Goal: Task Accomplishment & Management: Manage account settings

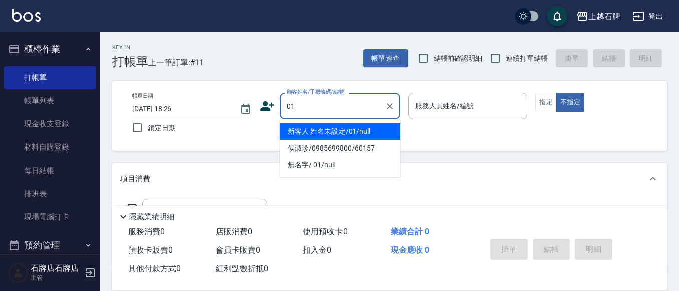
type input "01"
type input "6"
type input "新客人 姓名未設定/01/null"
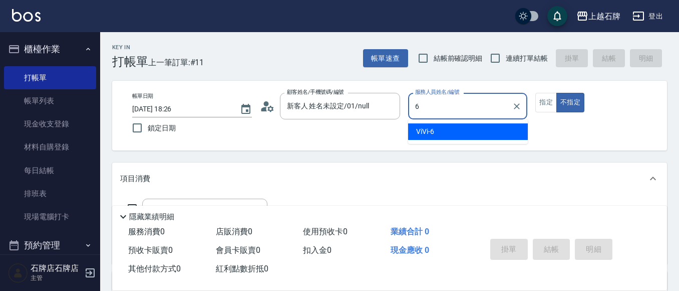
type input "ViVi-6"
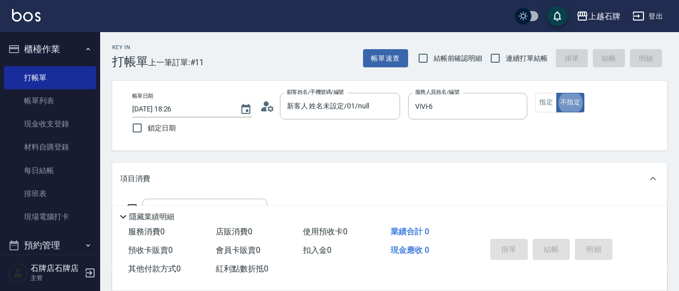
type button "false"
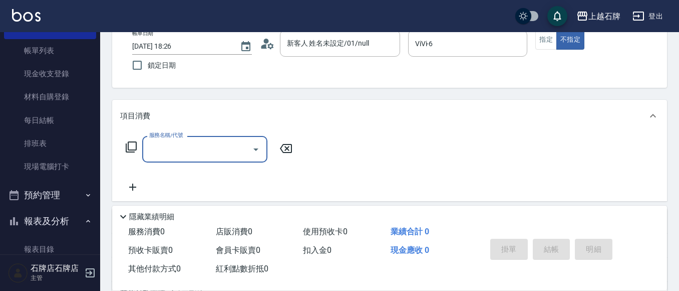
scroll to position [100, 0]
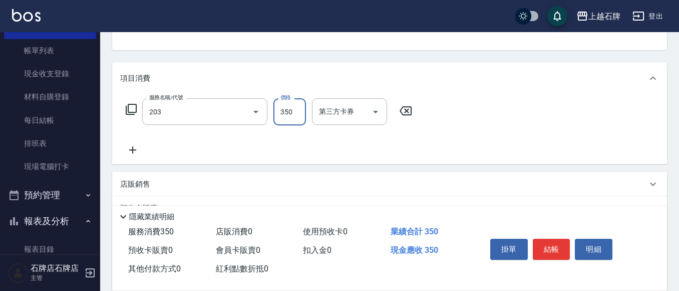
type input "B級洗+剪(203)"
type input "499"
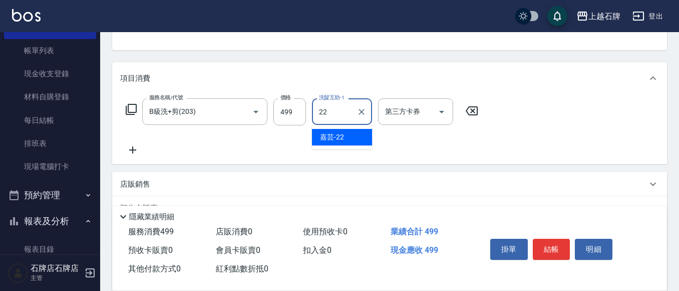
type input "嘉芸-22"
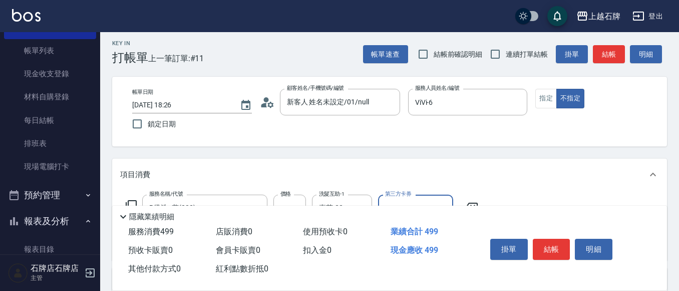
scroll to position [0, 0]
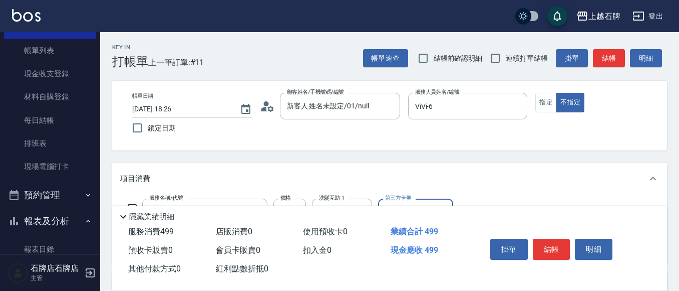
click at [613, 58] on button "結帳" at bounding box center [609, 58] width 32 height 19
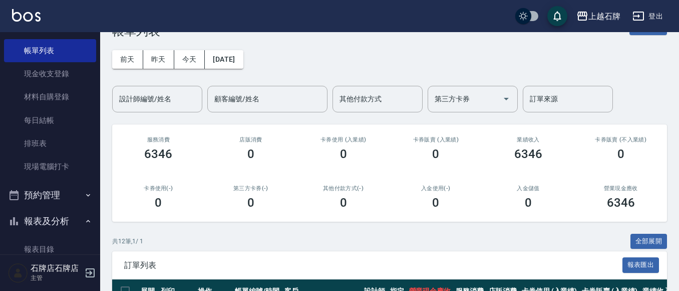
scroll to position [200, 0]
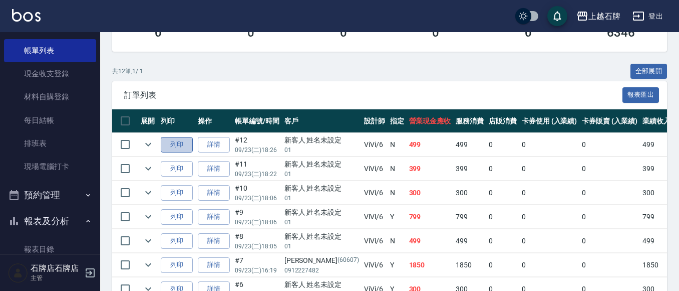
click at [183, 150] on button "列印" at bounding box center [177, 145] width 32 height 16
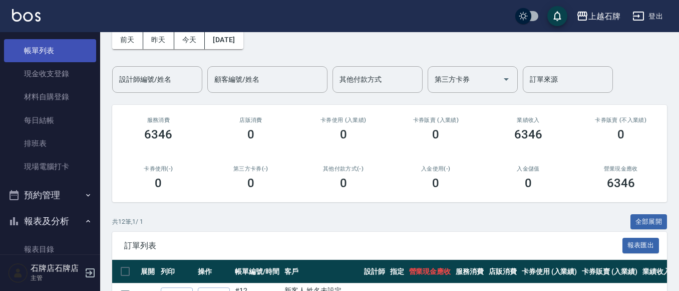
scroll to position [0, 0]
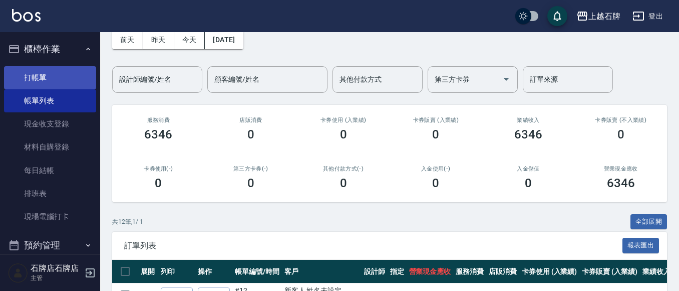
click at [31, 70] on link "打帳單" at bounding box center [50, 77] width 92 height 23
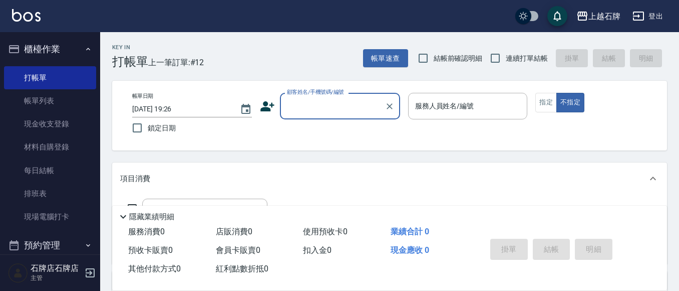
click at [304, 108] on input "顧客姓名/手機號碼/編號" at bounding box center [333, 106] width 96 height 18
click at [331, 107] on input "顧客姓名/手機號碼/編號" at bounding box center [333, 106] width 96 height 18
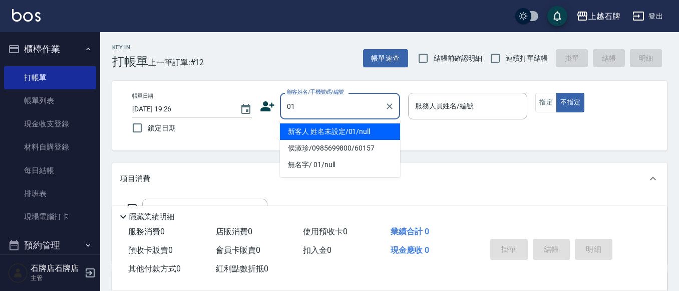
type input "新客人 姓名未設定/01/null"
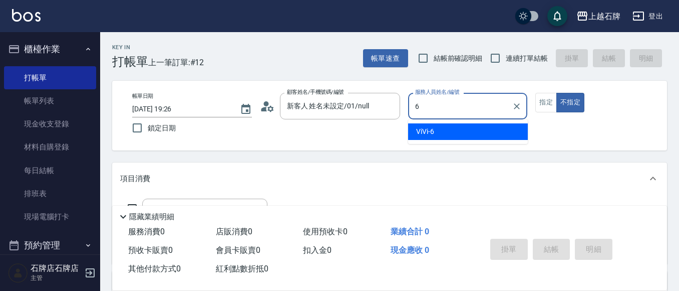
type input "ViVi-6"
type button "false"
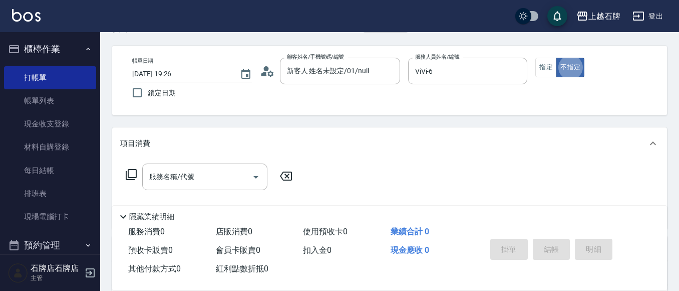
scroll to position [100, 0]
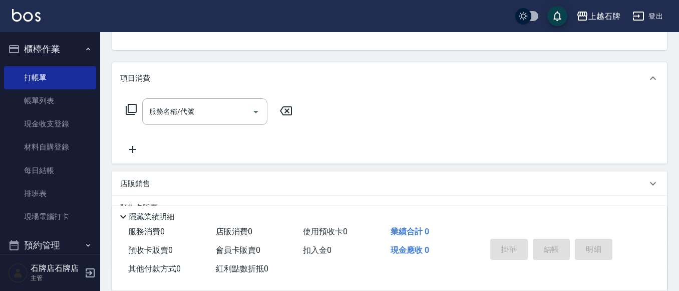
click at [152, 128] on div "服務名稱/代號 服務名稱/代號" at bounding box center [209, 126] width 178 height 57
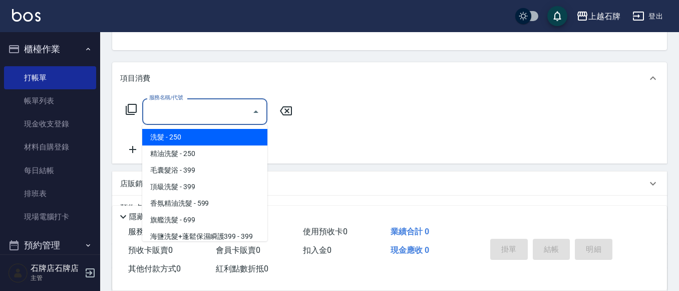
click at [159, 112] on div "服務名稱/代號 服務名稱/代號" at bounding box center [204, 111] width 125 height 27
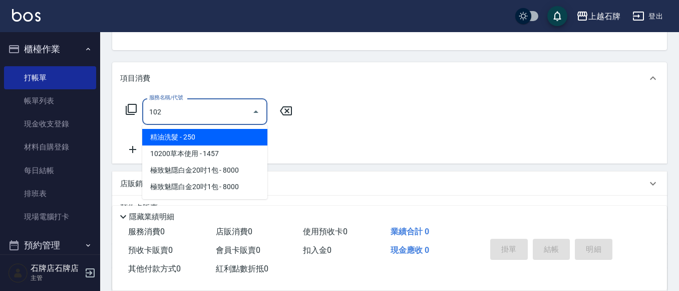
type input "精油洗髮(102)"
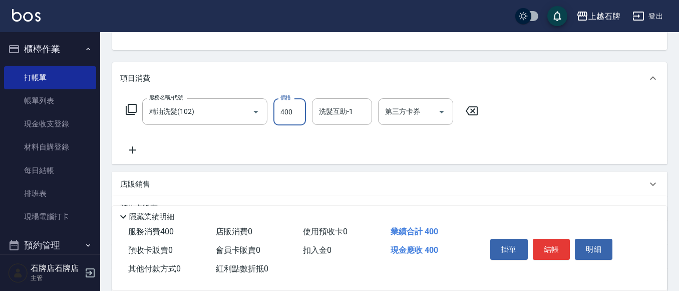
type input "400"
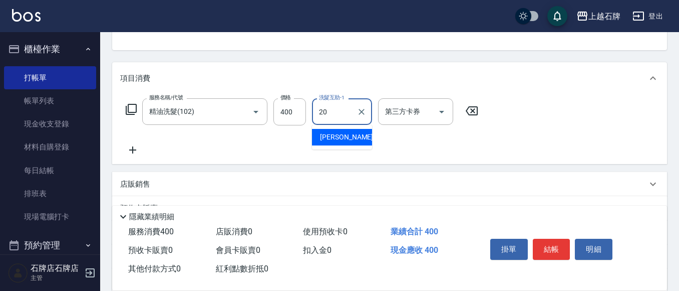
type input "[PERSON_NAME]-20"
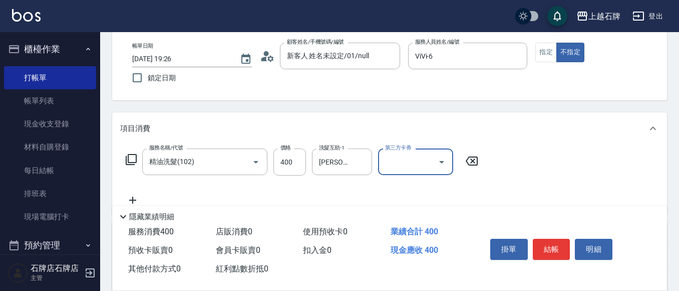
scroll to position [0, 0]
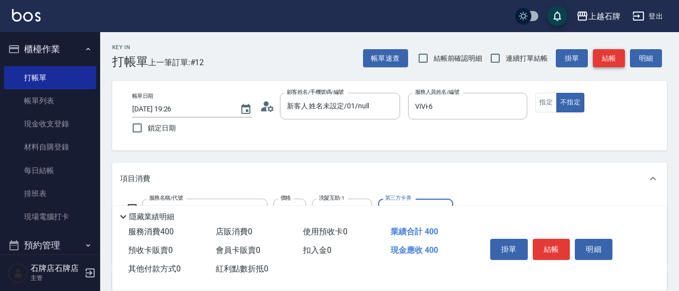
click at [611, 49] on button "結帳" at bounding box center [609, 58] width 32 height 19
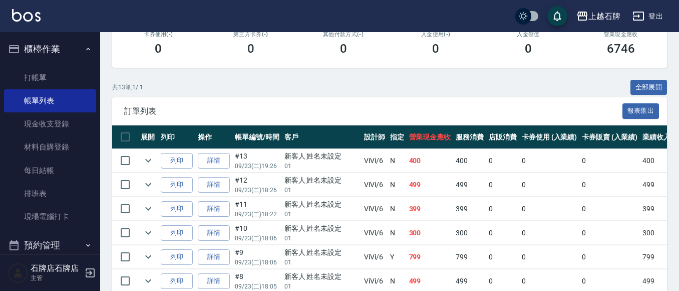
scroll to position [200, 0]
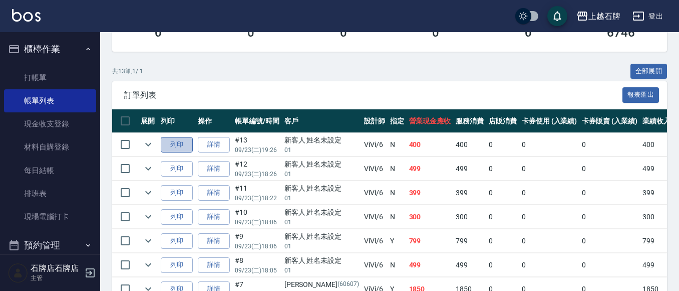
click at [185, 142] on button "列印" at bounding box center [177, 145] width 32 height 16
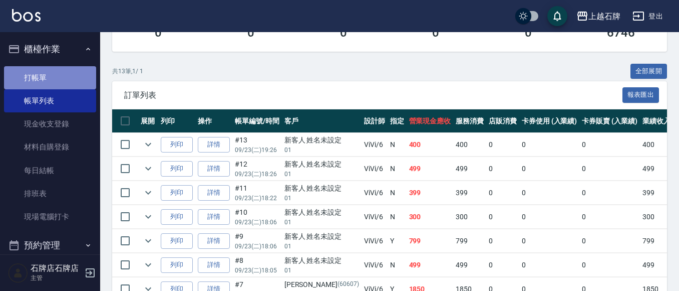
click at [53, 77] on link "打帳單" at bounding box center [50, 77] width 92 height 23
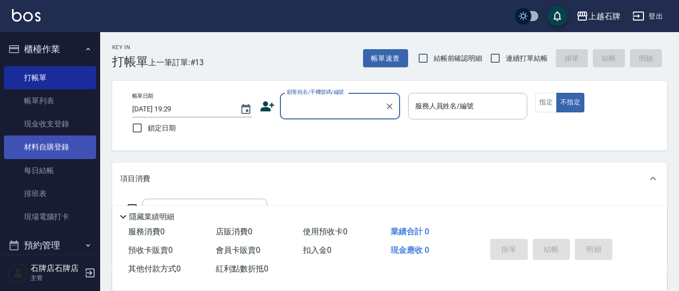
scroll to position [50, 0]
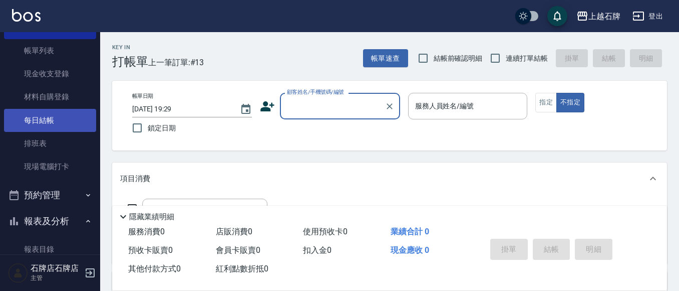
click at [42, 119] on link "每日結帳" at bounding box center [50, 120] width 92 height 23
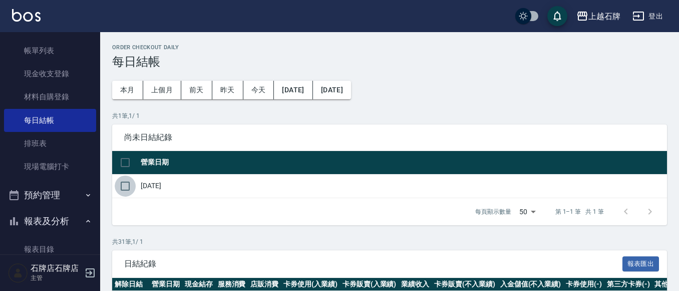
click at [126, 187] on input "checkbox" at bounding box center [125, 185] width 21 height 21
checkbox input "true"
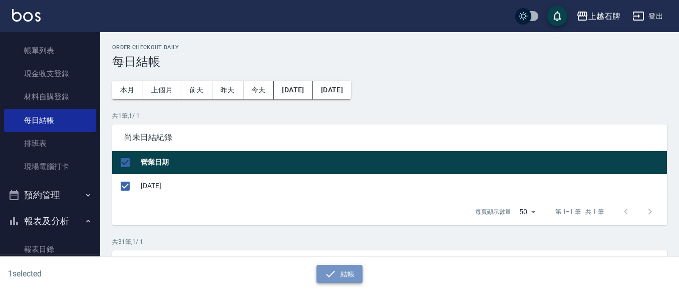
click at [359, 272] on button "結帳" at bounding box center [340, 273] width 47 height 19
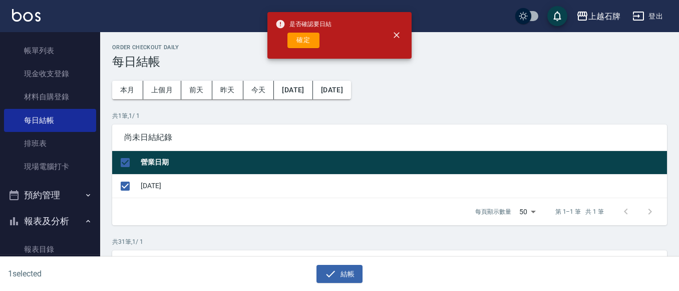
click at [312, 38] on button "確定" at bounding box center [304, 41] width 32 height 16
checkbox input "false"
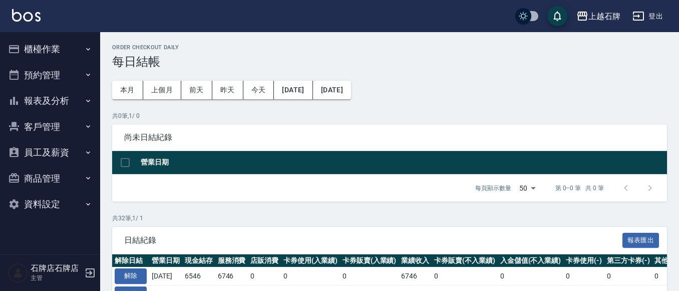
click at [62, 62] on button "預約管理" at bounding box center [50, 75] width 92 height 26
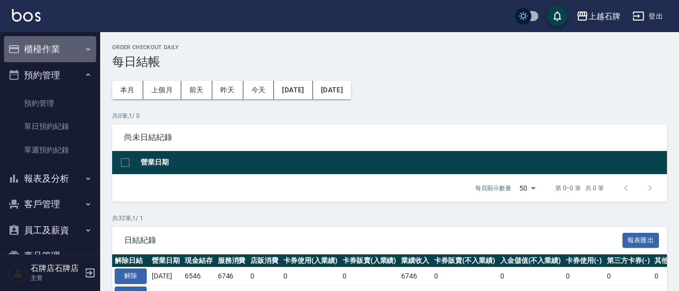
click at [65, 57] on button "櫃檯作業" at bounding box center [50, 49] width 92 height 26
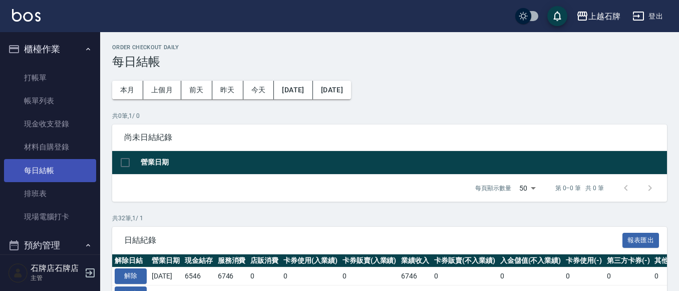
click at [57, 173] on link "每日結帳" at bounding box center [50, 170] width 92 height 23
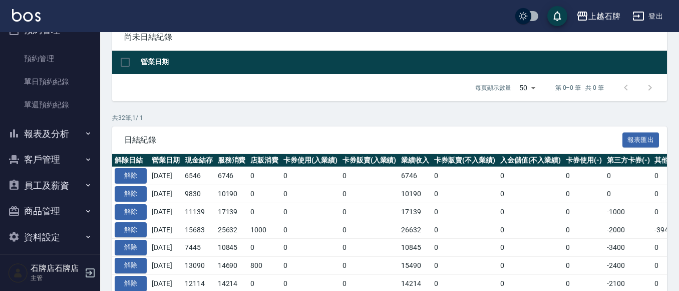
scroll to position [222, 0]
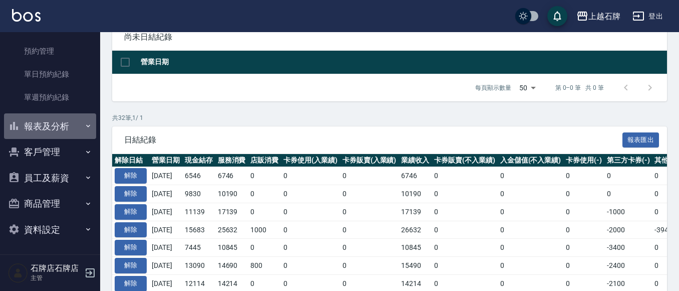
click at [70, 130] on button "報表及分析" at bounding box center [50, 126] width 92 height 26
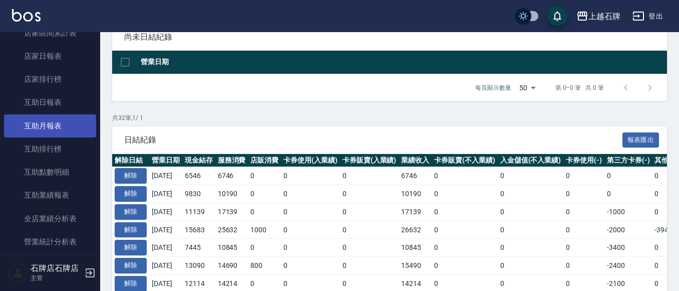
scroll to position [373, 0]
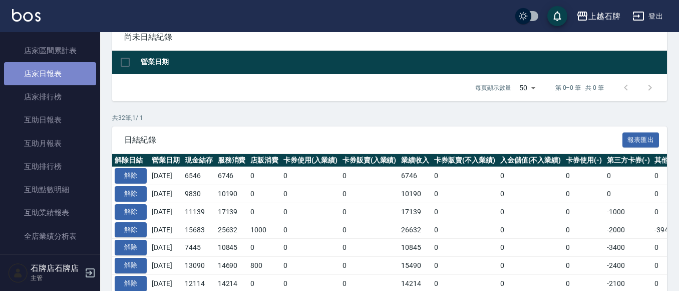
click at [80, 74] on link "店家日報表" at bounding box center [50, 73] width 92 height 23
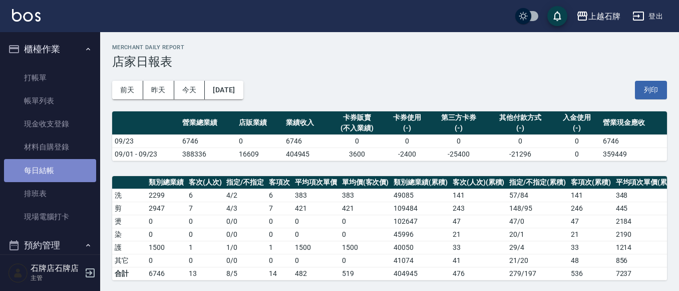
click at [56, 169] on link "每日結帳" at bounding box center [50, 170] width 92 height 23
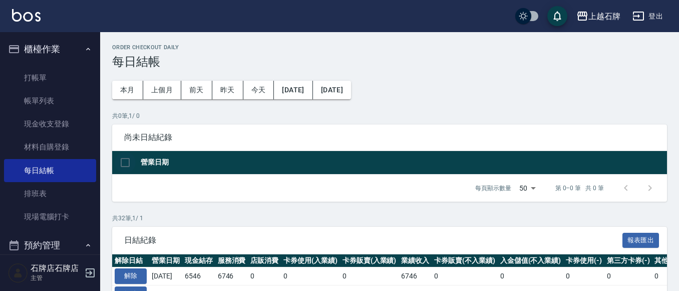
click at [126, 166] on input "checkbox" at bounding box center [125, 162] width 21 height 21
checkbox input "false"
click at [34, 95] on link "帳單列表" at bounding box center [50, 100] width 92 height 23
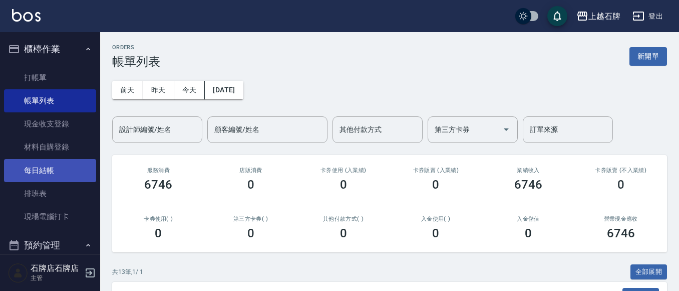
click at [54, 171] on link "每日結帳" at bounding box center [50, 170] width 92 height 23
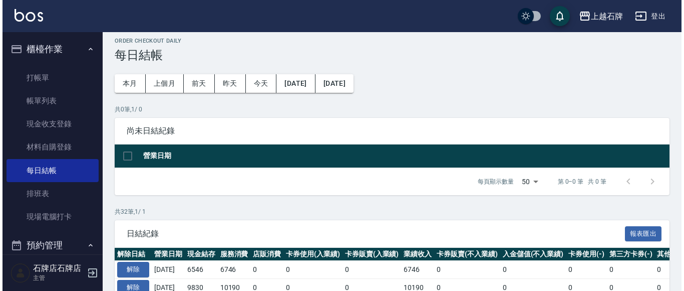
scroll to position [100, 0]
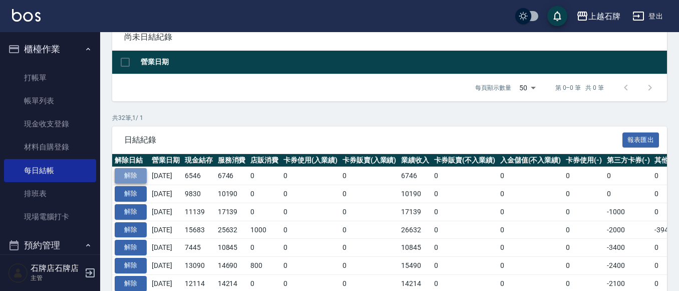
click at [132, 169] on button "解除" at bounding box center [131, 176] width 32 height 16
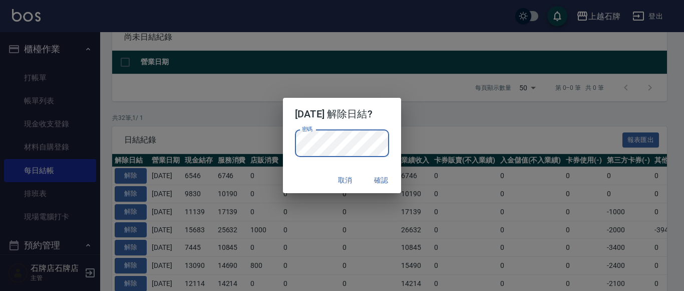
click at [384, 176] on button "確認" at bounding box center [381, 180] width 32 height 19
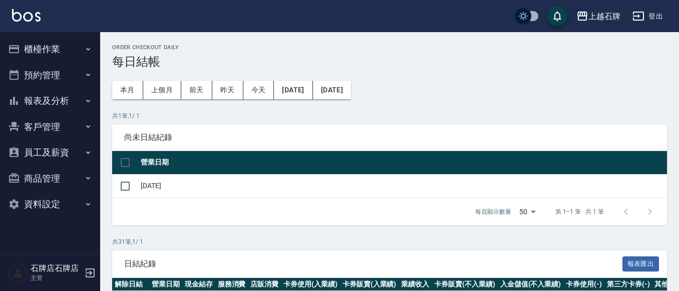
scroll to position [100, 0]
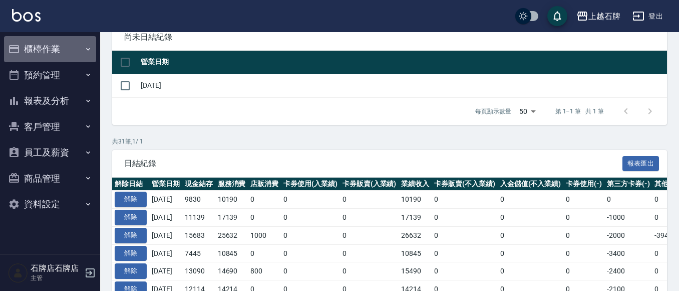
click at [60, 51] on button "櫃檯作業" at bounding box center [50, 49] width 92 height 26
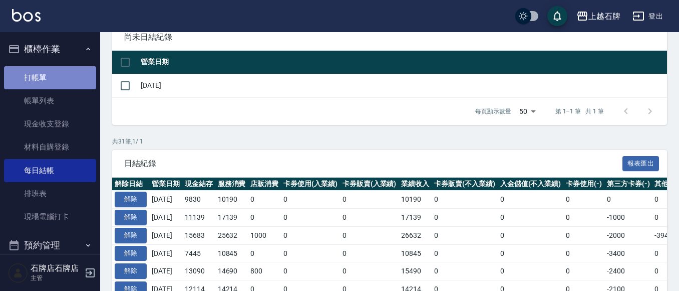
click at [60, 69] on link "打帳單" at bounding box center [50, 77] width 92 height 23
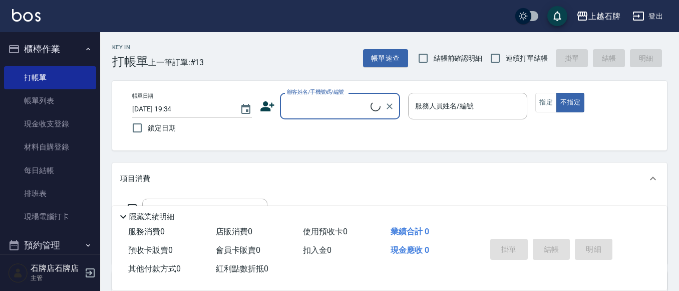
click at [349, 99] on input "顧客姓名/手機號碼/編號" at bounding box center [328, 106] width 86 height 18
click at [344, 128] on li "梁珮珊/0927959982/60262" at bounding box center [340, 131] width 120 height 17
type input "梁珮珊/0927959982/60262"
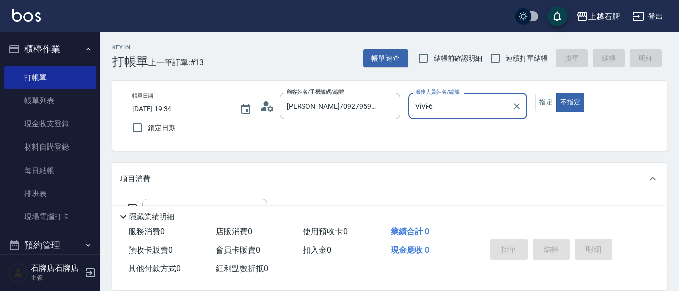
type input "ViVi-6"
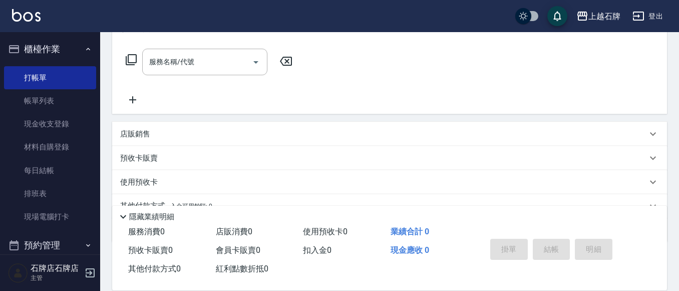
scroll to position [150, 0]
click at [156, 56] on input "服務名稱/代號" at bounding box center [197, 62] width 101 height 18
click at [131, 53] on icon at bounding box center [131, 59] width 12 height 12
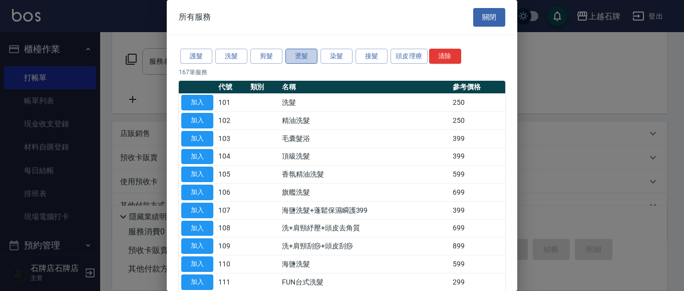
click at [302, 59] on button "燙髮" at bounding box center [302, 57] width 32 height 16
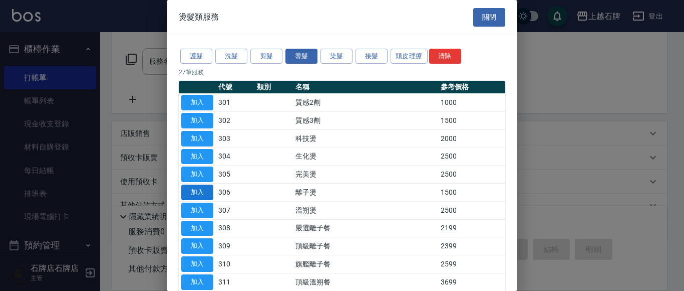
click at [197, 190] on button "加入" at bounding box center [197, 192] width 32 height 16
type input "離子燙(306)"
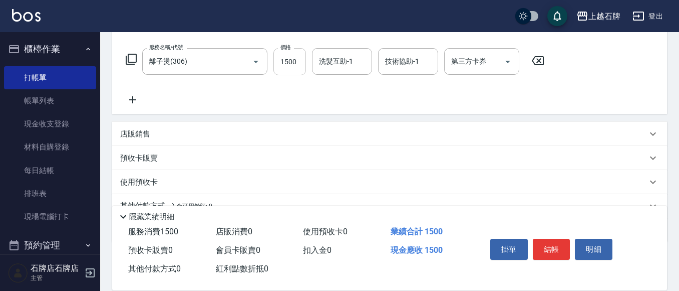
click at [305, 63] on input "1500" at bounding box center [290, 61] width 33 height 27
type input "3199"
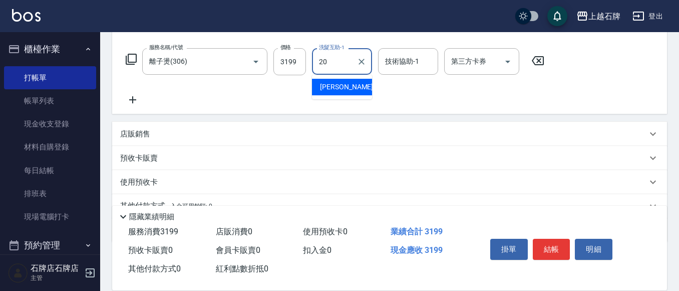
type input "[PERSON_NAME]-20"
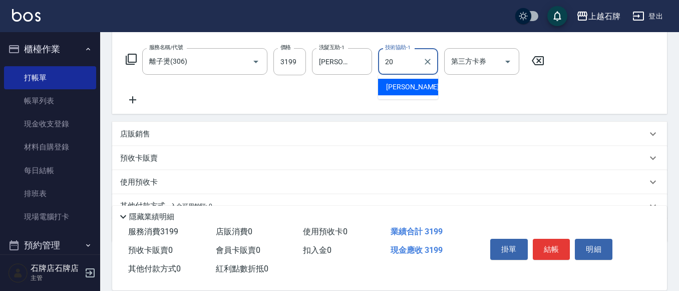
type input "[PERSON_NAME]-20"
click at [134, 99] on icon at bounding box center [132, 100] width 25 height 12
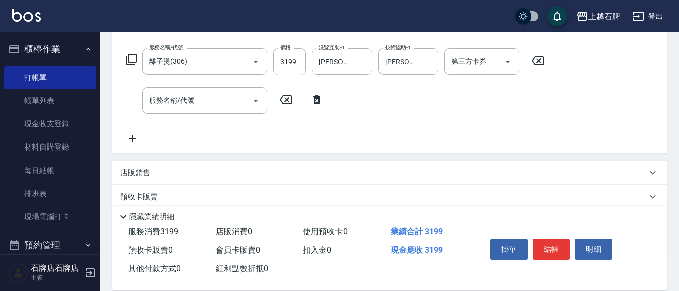
click at [135, 58] on icon at bounding box center [131, 59] width 12 height 12
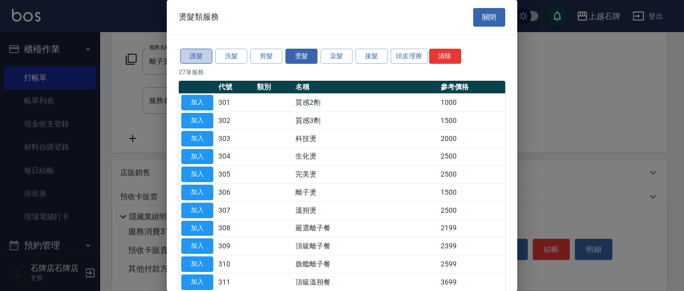
drag, startPoint x: 194, startPoint y: 48, endPoint x: 201, endPoint y: 51, distance: 7.6
click at [195, 49] on button "護髮" at bounding box center [196, 57] width 32 height 16
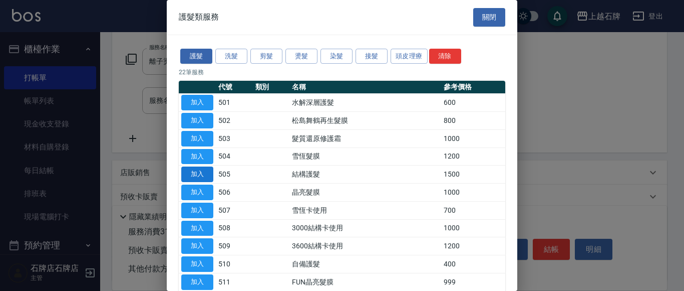
click at [200, 171] on button "加入" at bounding box center [197, 174] width 32 height 16
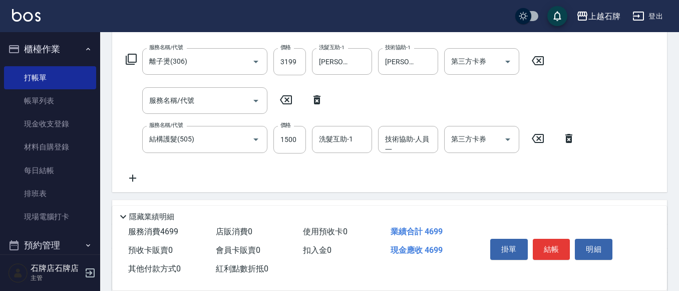
click at [321, 99] on icon at bounding box center [317, 100] width 25 height 12
type input "結構護髮(505)"
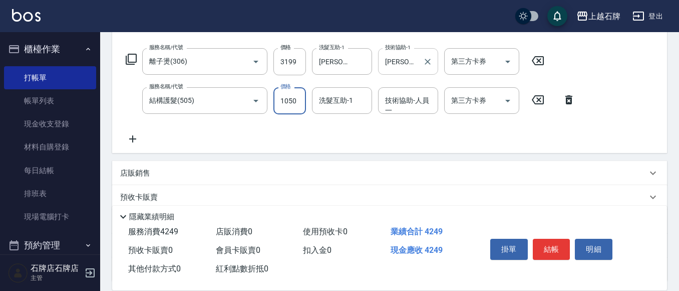
type input "1050"
click at [401, 97] on div "技術協助-人員一 技術協助-人員一" at bounding box center [408, 100] width 60 height 27
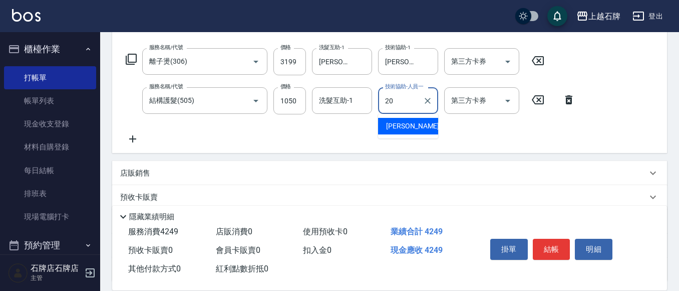
type input "彥伶-20"
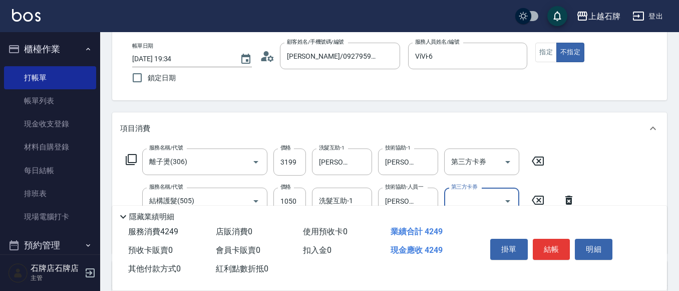
scroll to position [0, 0]
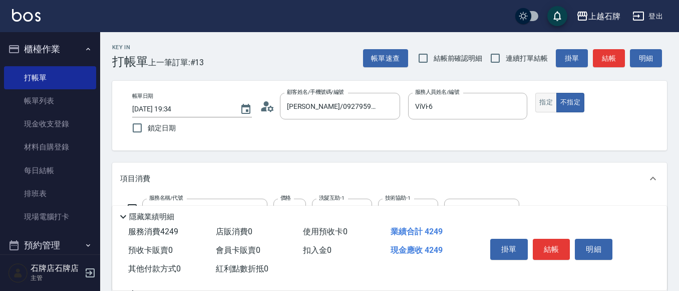
drag, startPoint x: 550, startPoint y: 109, endPoint x: 555, endPoint y: 100, distance: 9.9
click at [550, 108] on button "指定" at bounding box center [547, 103] width 22 height 20
click at [609, 58] on button "結帳" at bounding box center [609, 58] width 32 height 19
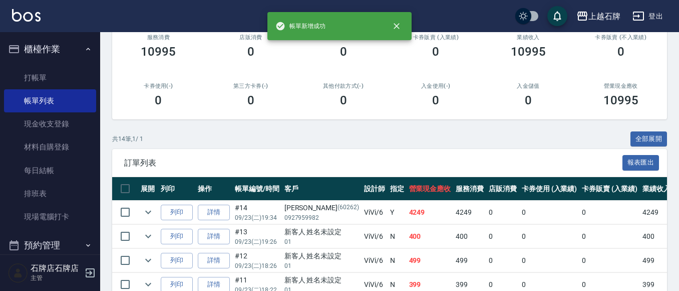
scroll to position [150, 0]
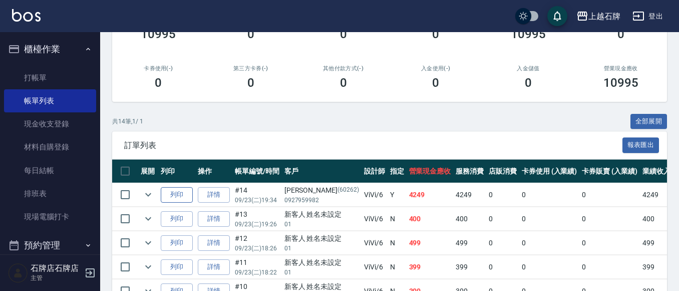
click at [186, 194] on button "列印" at bounding box center [177, 195] width 32 height 16
click at [41, 178] on link "每日結帳" at bounding box center [50, 170] width 92 height 23
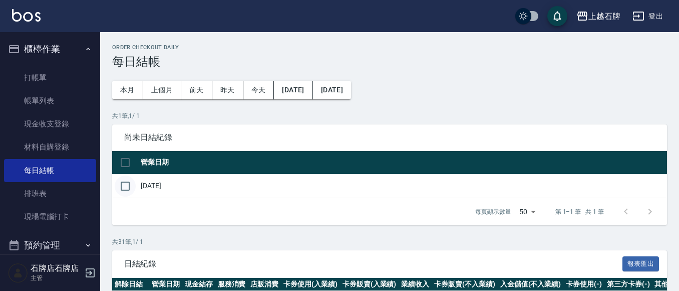
click at [126, 181] on input "checkbox" at bounding box center [125, 185] width 21 height 21
checkbox input "true"
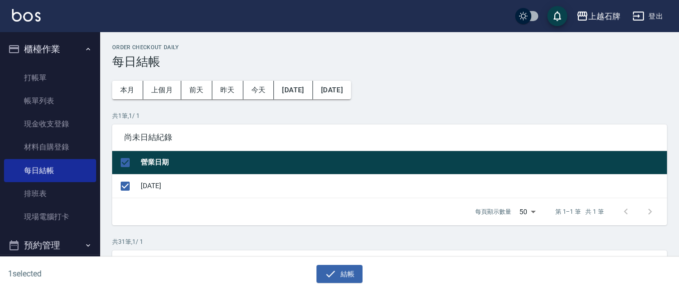
click at [332, 285] on div "1 selected 結帳" at bounding box center [339, 273] width 679 height 35
click at [333, 280] on button "結帳" at bounding box center [340, 273] width 47 height 19
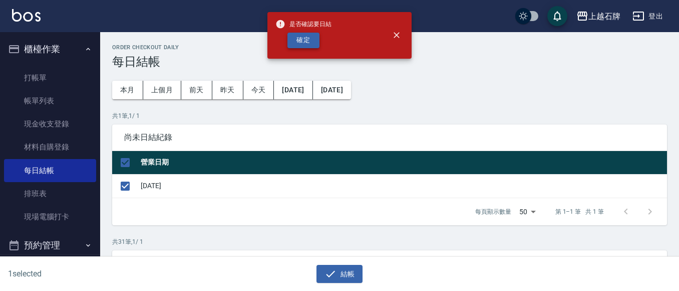
click at [308, 37] on button "確定" at bounding box center [304, 41] width 32 height 16
checkbox input "false"
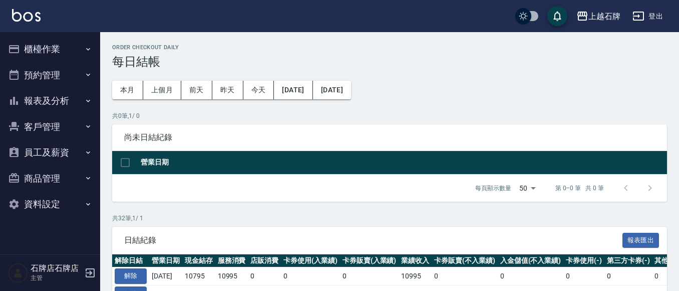
click at [56, 102] on button "報表及分析" at bounding box center [50, 101] width 92 height 26
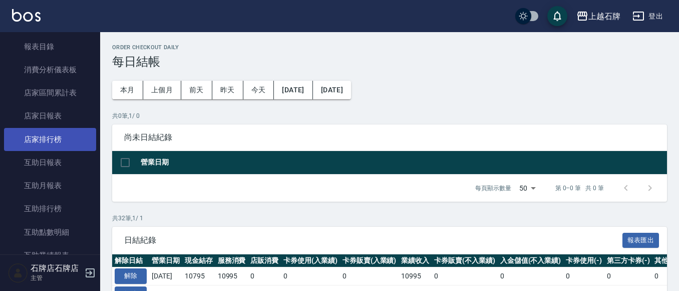
scroll to position [100, 0]
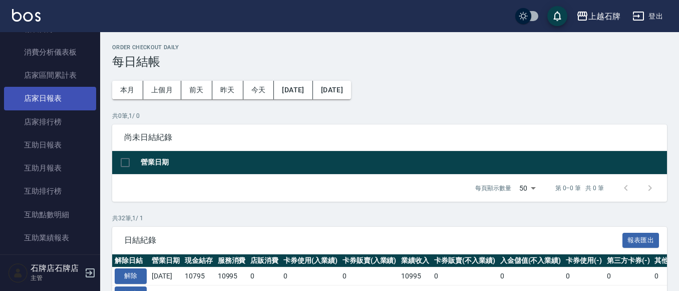
drag, startPoint x: 61, startPoint y: 95, endPoint x: 70, endPoint y: 98, distance: 9.0
click at [62, 95] on link "店家日報表" at bounding box center [50, 98] width 92 height 23
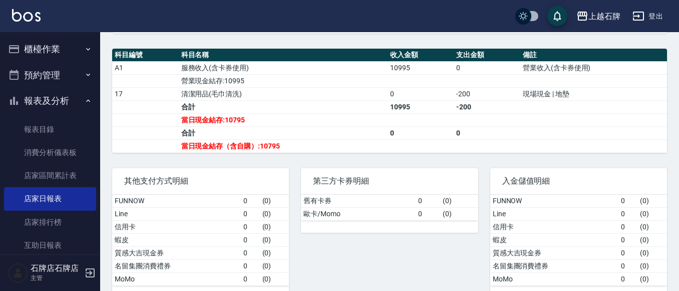
click at [62, 54] on button "櫃檯作業" at bounding box center [50, 49] width 92 height 26
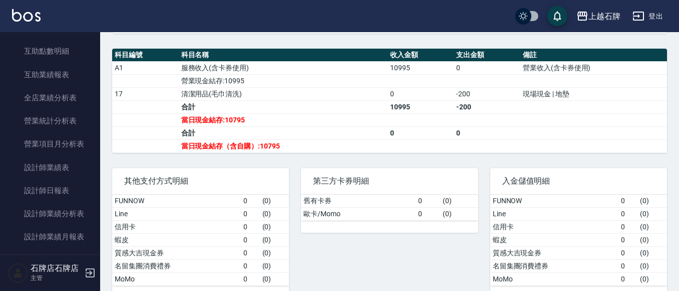
scroll to position [451, 0]
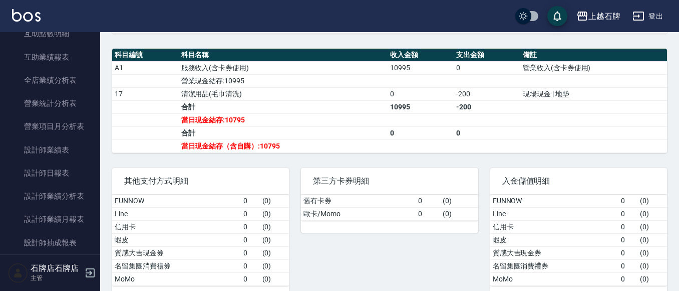
click at [39, 169] on link "設計師日報表" at bounding box center [50, 172] width 92 height 23
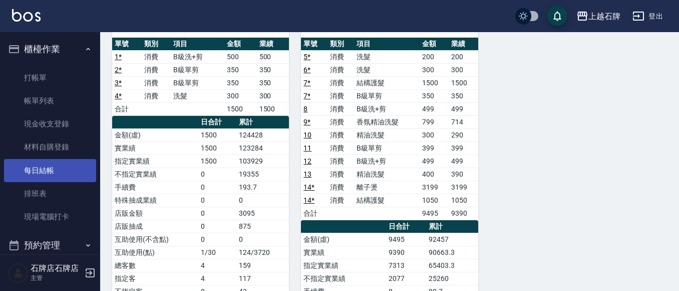
click at [47, 172] on link "每日結帳" at bounding box center [50, 170] width 92 height 23
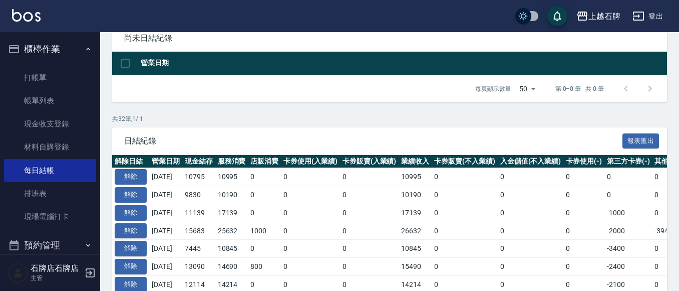
scroll to position [100, 0]
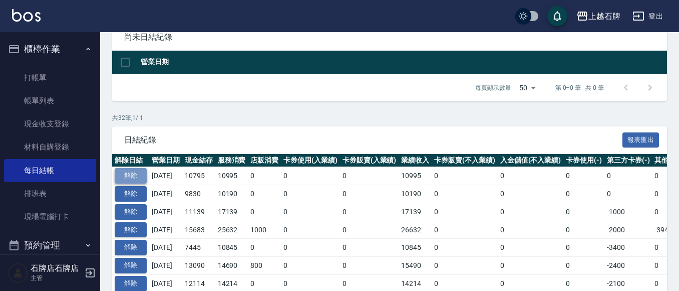
click at [143, 175] on button "解除" at bounding box center [131, 176] width 32 height 16
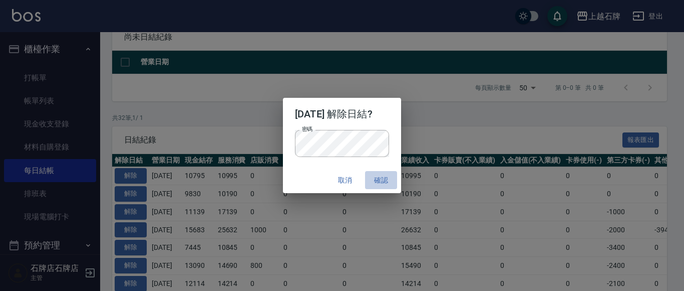
click at [396, 174] on button "確認" at bounding box center [381, 180] width 32 height 19
click at [392, 176] on button "確認" at bounding box center [381, 180] width 32 height 19
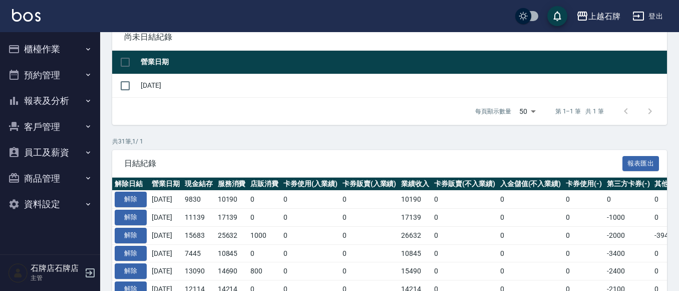
scroll to position [100, 0]
click at [40, 57] on button "櫃檯作業" at bounding box center [50, 49] width 92 height 26
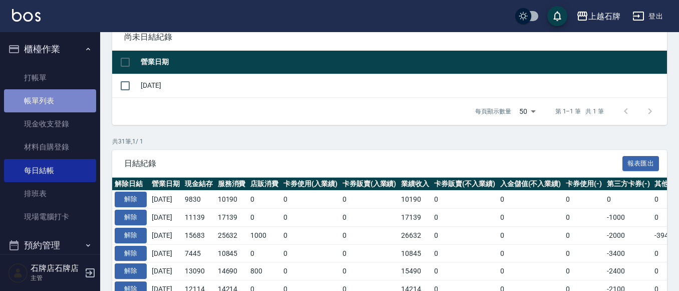
click at [58, 104] on link "帳單列表" at bounding box center [50, 100] width 92 height 23
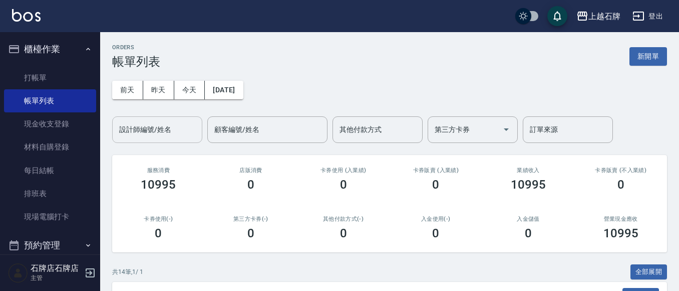
click at [164, 121] on div "設計師編號/姓名" at bounding box center [157, 129] width 90 height 27
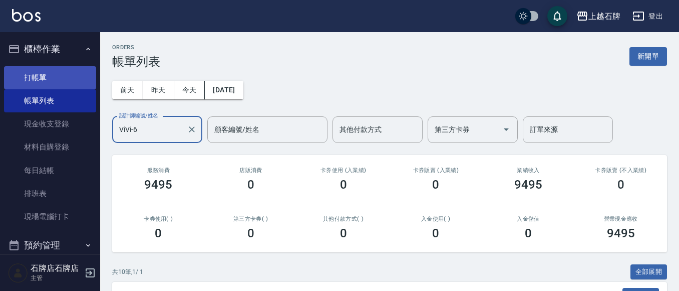
type input "ViVi-6"
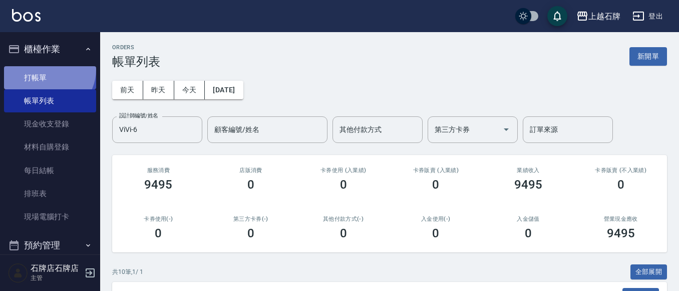
click at [47, 69] on link "打帳單" at bounding box center [50, 77] width 92 height 23
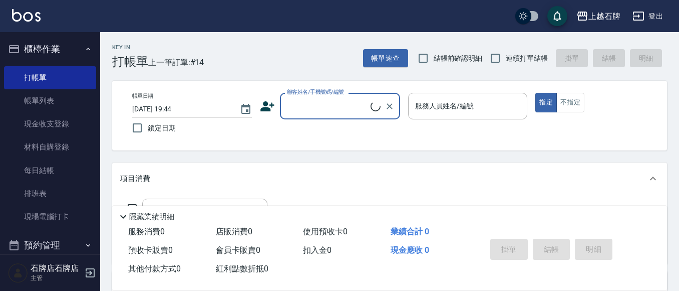
click at [357, 113] on input "顧客姓名/手機號碼/編號" at bounding box center [328, 106] width 86 height 18
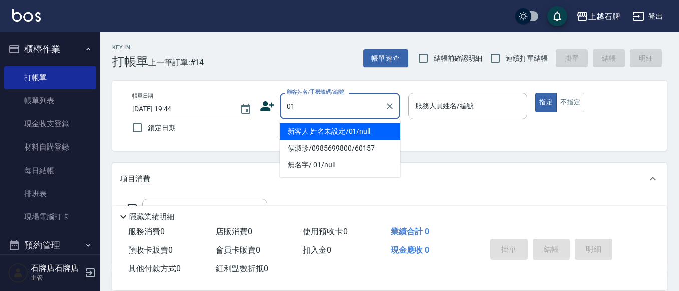
type input "新客人 姓名未設定/01/null"
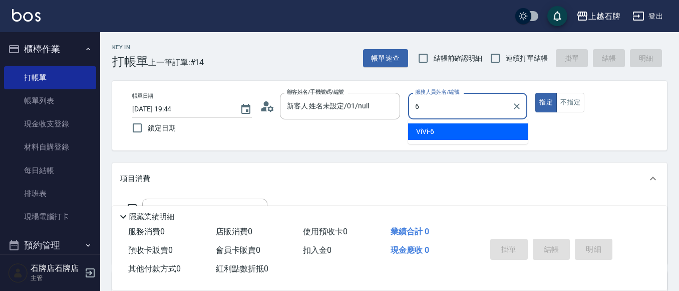
type input "ViVi-6"
type button "true"
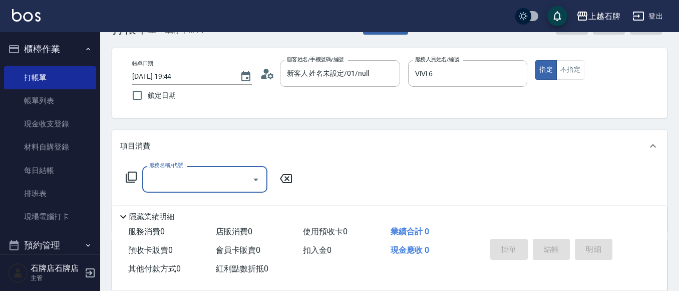
scroll to position [50, 0]
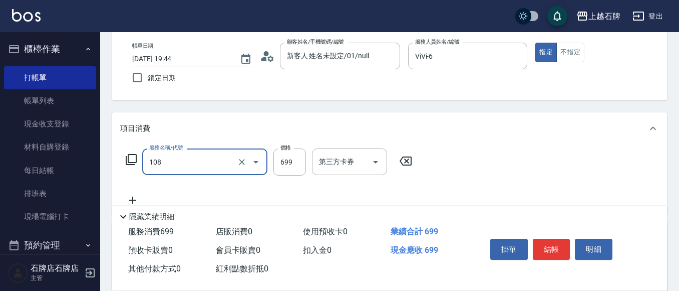
type input "洗+肩頸紓壓+頭皮去角質(108)"
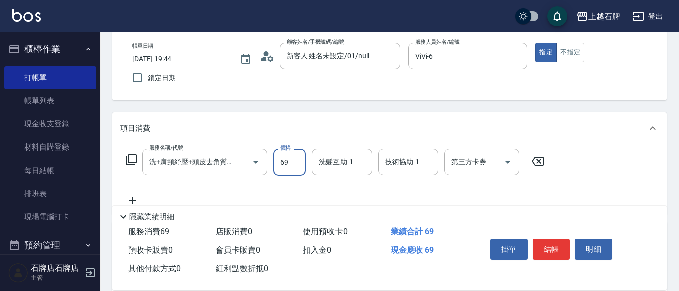
type input "699"
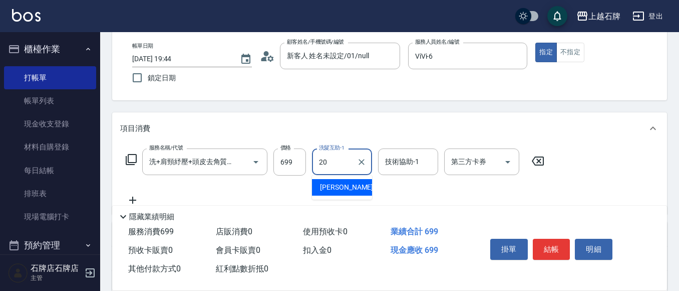
type input "[PERSON_NAME]-20"
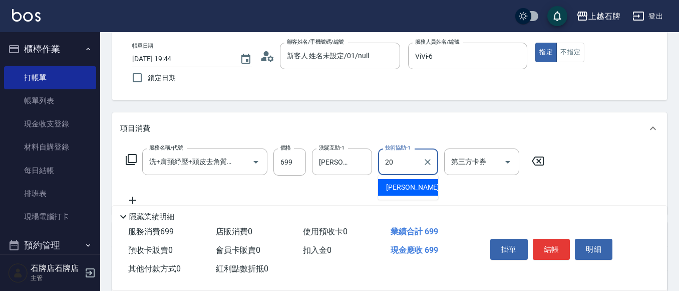
type input "[PERSON_NAME]-20"
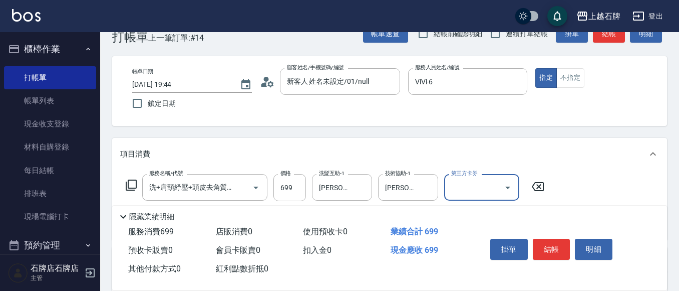
scroll to position [0, 0]
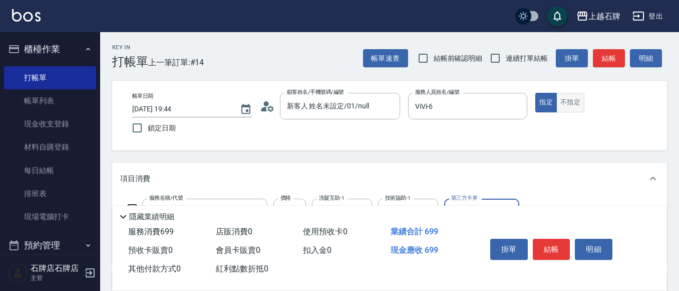
click at [566, 104] on button "不指定" at bounding box center [571, 103] width 28 height 20
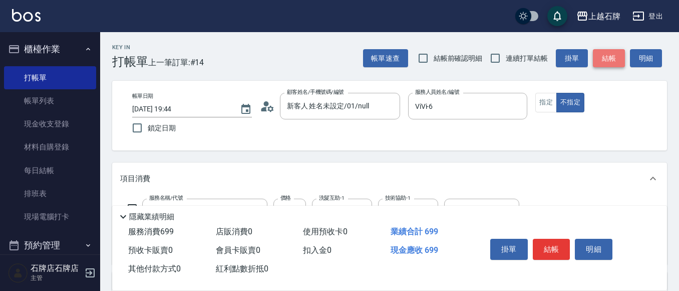
click at [611, 50] on button "結帳" at bounding box center [609, 58] width 32 height 19
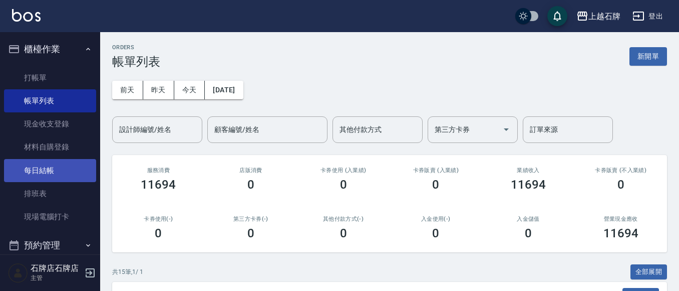
click at [35, 173] on link "每日結帳" at bounding box center [50, 170] width 92 height 23
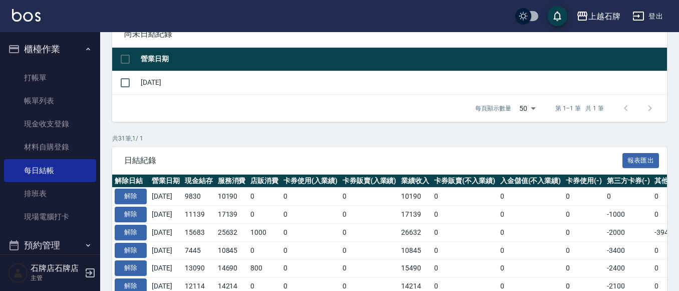
scroll to position [100, 0]
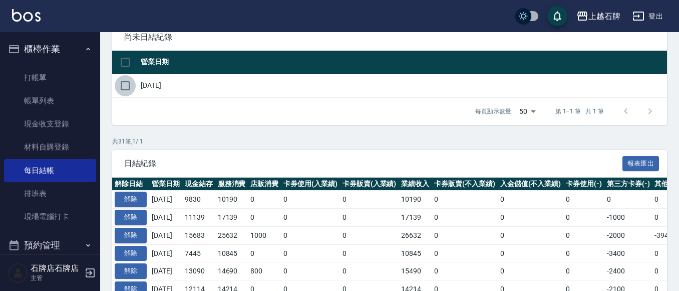
click at [128, 85] on input "checkbox" at bounding box center [125, 85] width 21 height 21
checkbox input "true"
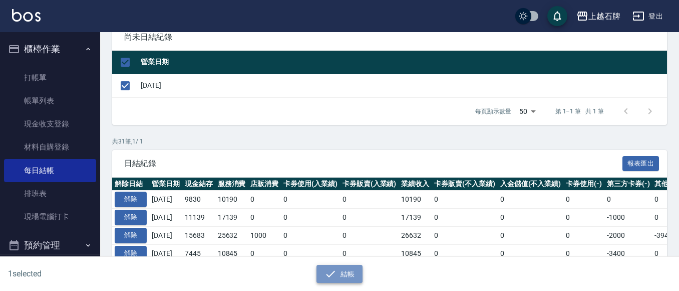
click at [353, 282] on button "結帳" at bounding box center [340, 273] width 47 height 19
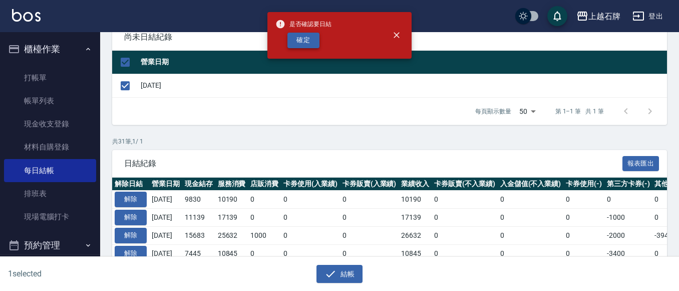
click at [310, 37] on button "確定" at bounding box center [304, 41] width 32 height 16
checkbox input "false"
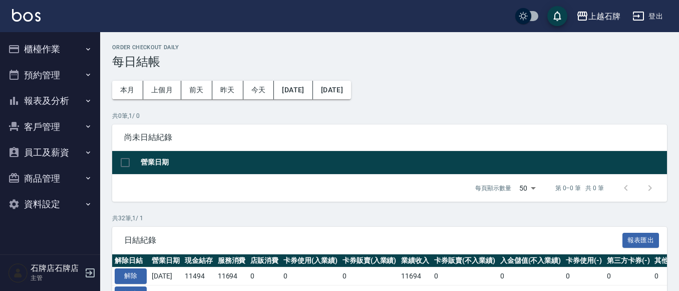
scroll to position [100, 0]
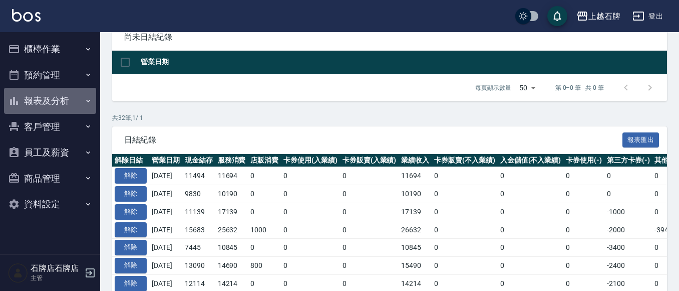
drag, startPoint x: 53, startPoint y: 98, endPoint x: 59, endPoint y: 99, distance: 5.6
click at [59, 99] on button "報表及分析" at bounding box center [50, 101] width 92 height 26
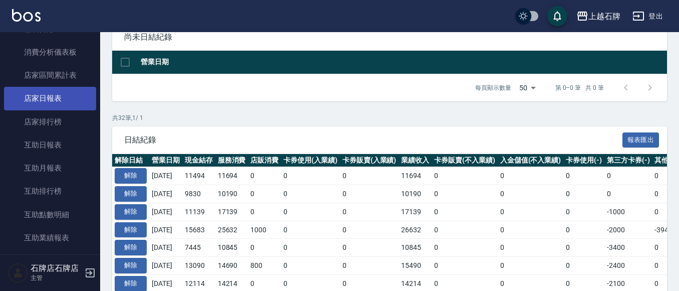
click at [55, 105] on link "店家日報表" at bounding box center [50, 98] width 92 height 23
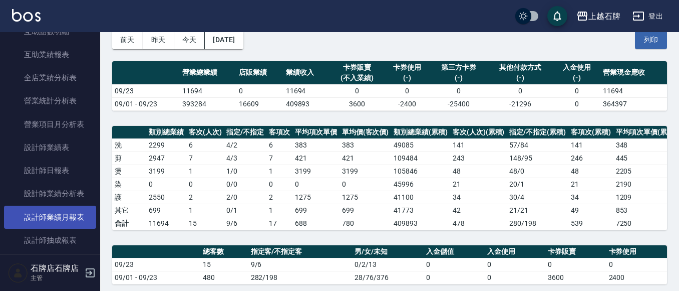
scroll to position [301, 0]
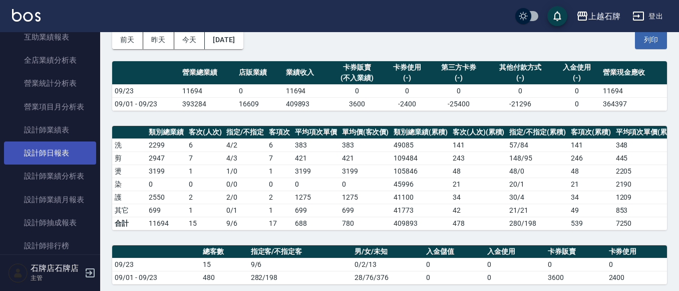
click at [51, 150] on link "設計師日報表" at bounding box center [50, 152] width 92 height 23
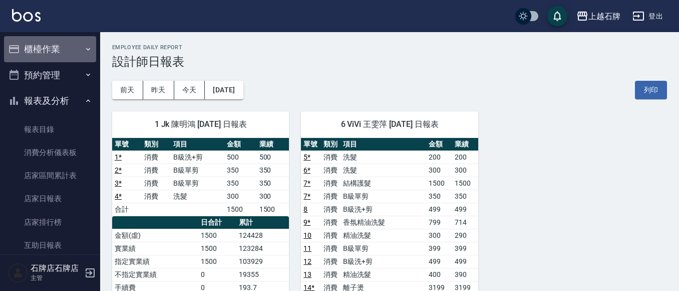
click at [67, 42] on button "櫃檯作業" at bounding box center [50, 49] width 92 height 26
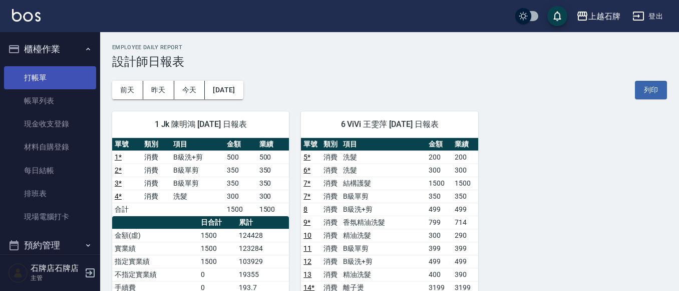
click at [70, 80] on link "打帳單" at bounding box center [50, 77] width 92 height 23
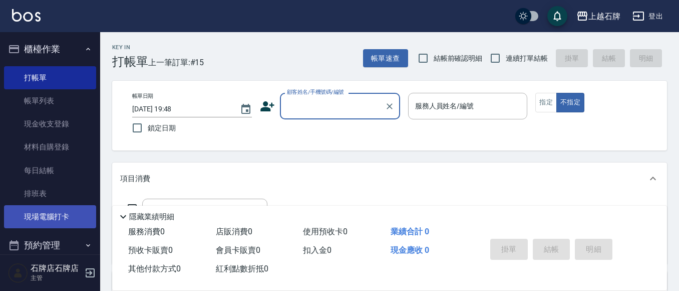
click at [30, 219] on link "現場電腦打卡" at bounding box center [50, 216] width 92 height 23
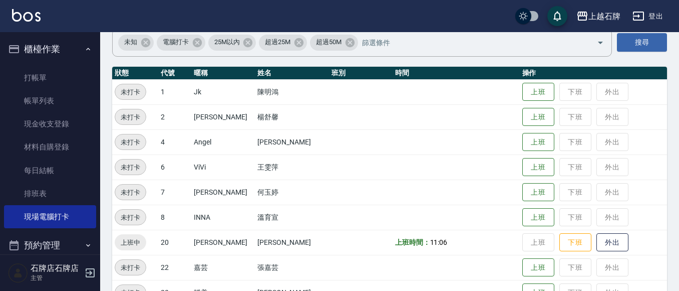
scroll to position [100, 0]
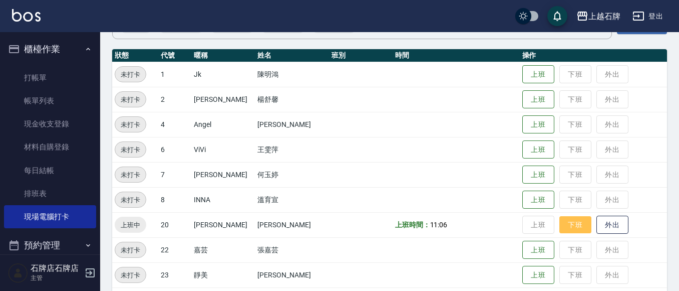
click at [563, 224] on button "下班" at bounding box center [576, 225] width 32 height 18
